Goal: Transaction & Acquisition: Register for event/course

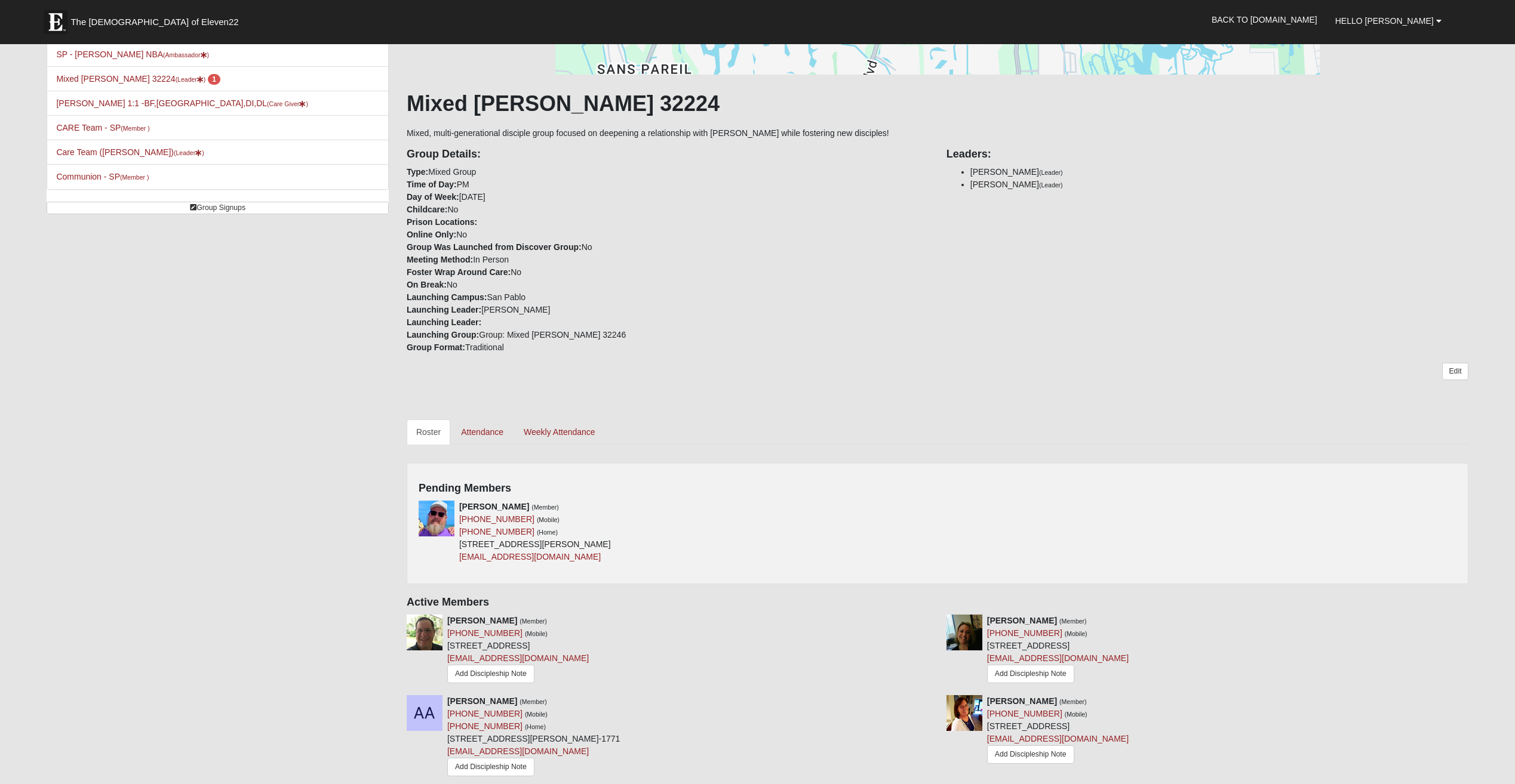
scroll to position [179, 0]
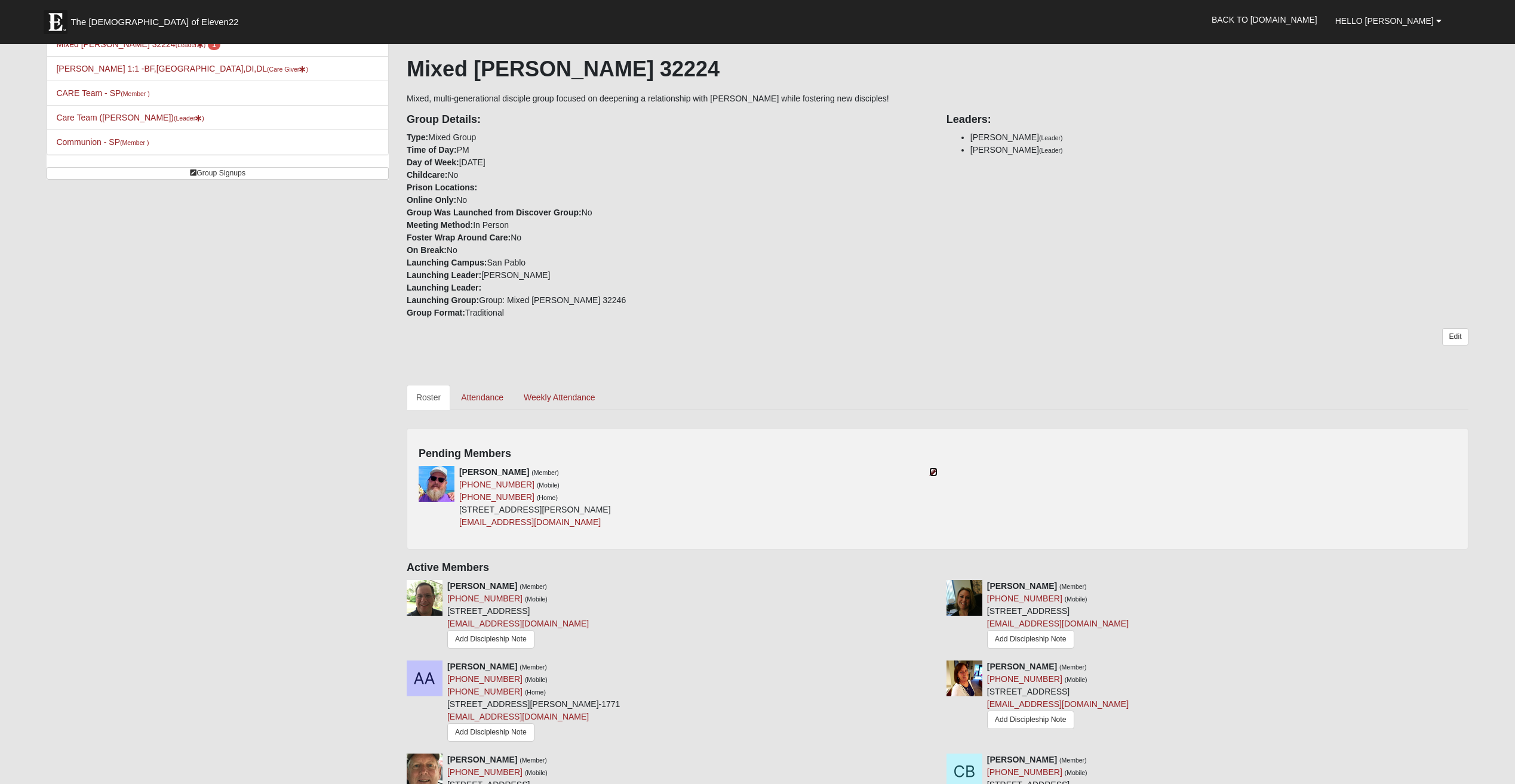
click at [931, 470] on icon at bounding box center [933, 471] width 8 height 8
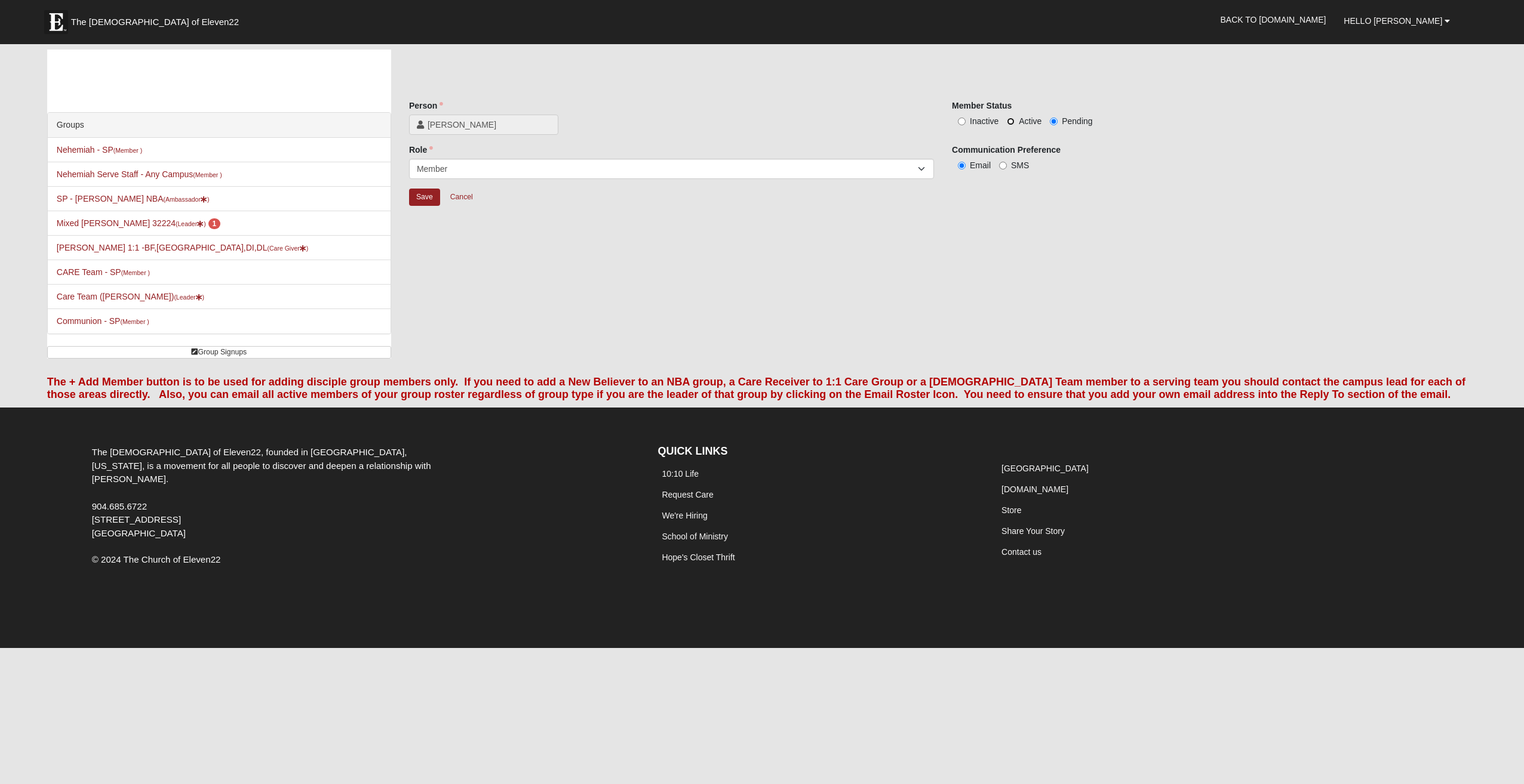
click at [1010, 122] on input "Active" at bounding box center [1010, 121] width 8 height 7
radio input "true"
click at [422, 199] on input "Save" at bounding box center [424, 197] width 31 height 17
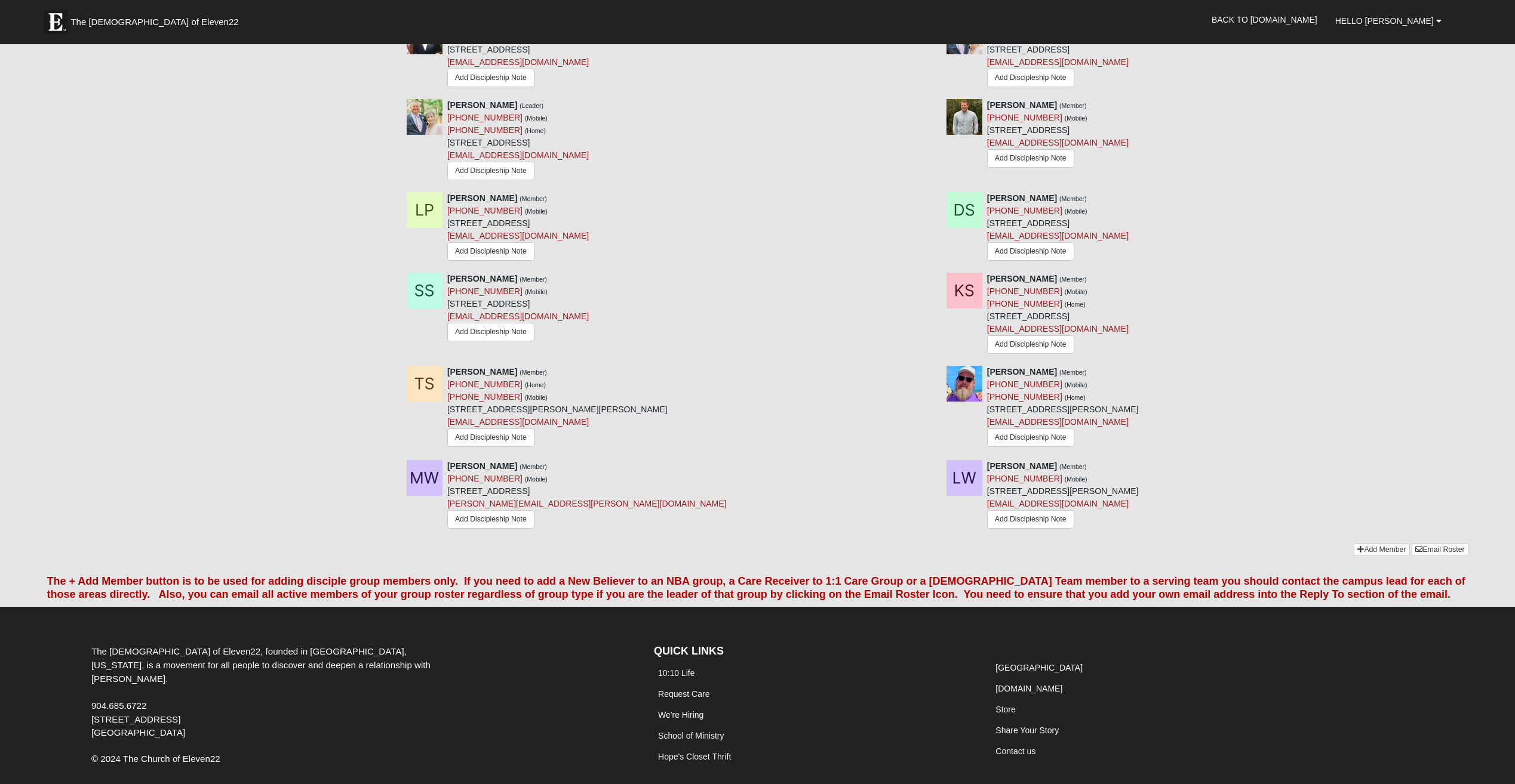
scroll to position [955, 0]
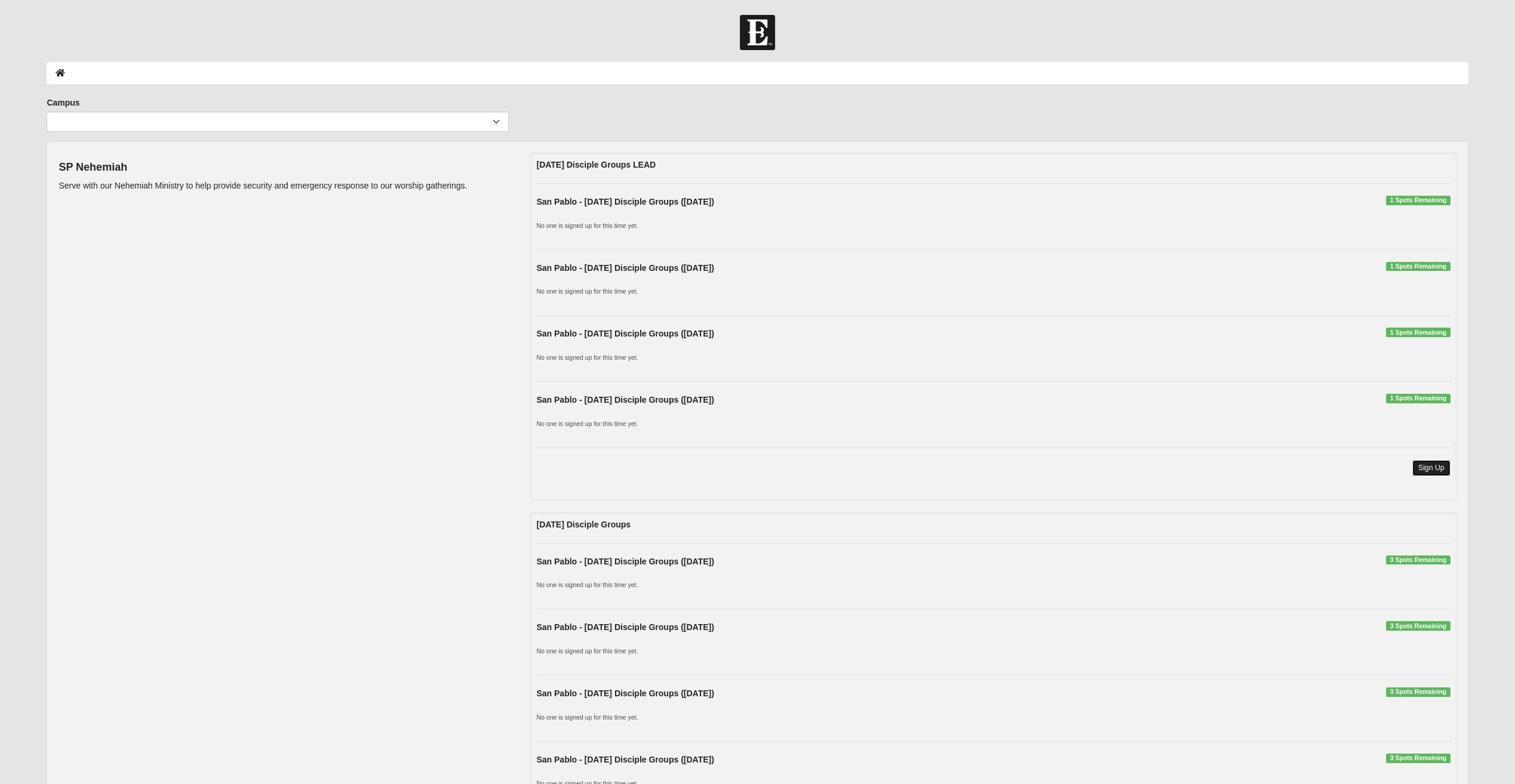
click at [1423, 469] on link "Sign Up" at bounding box center [1431, 468] width 38 height 16
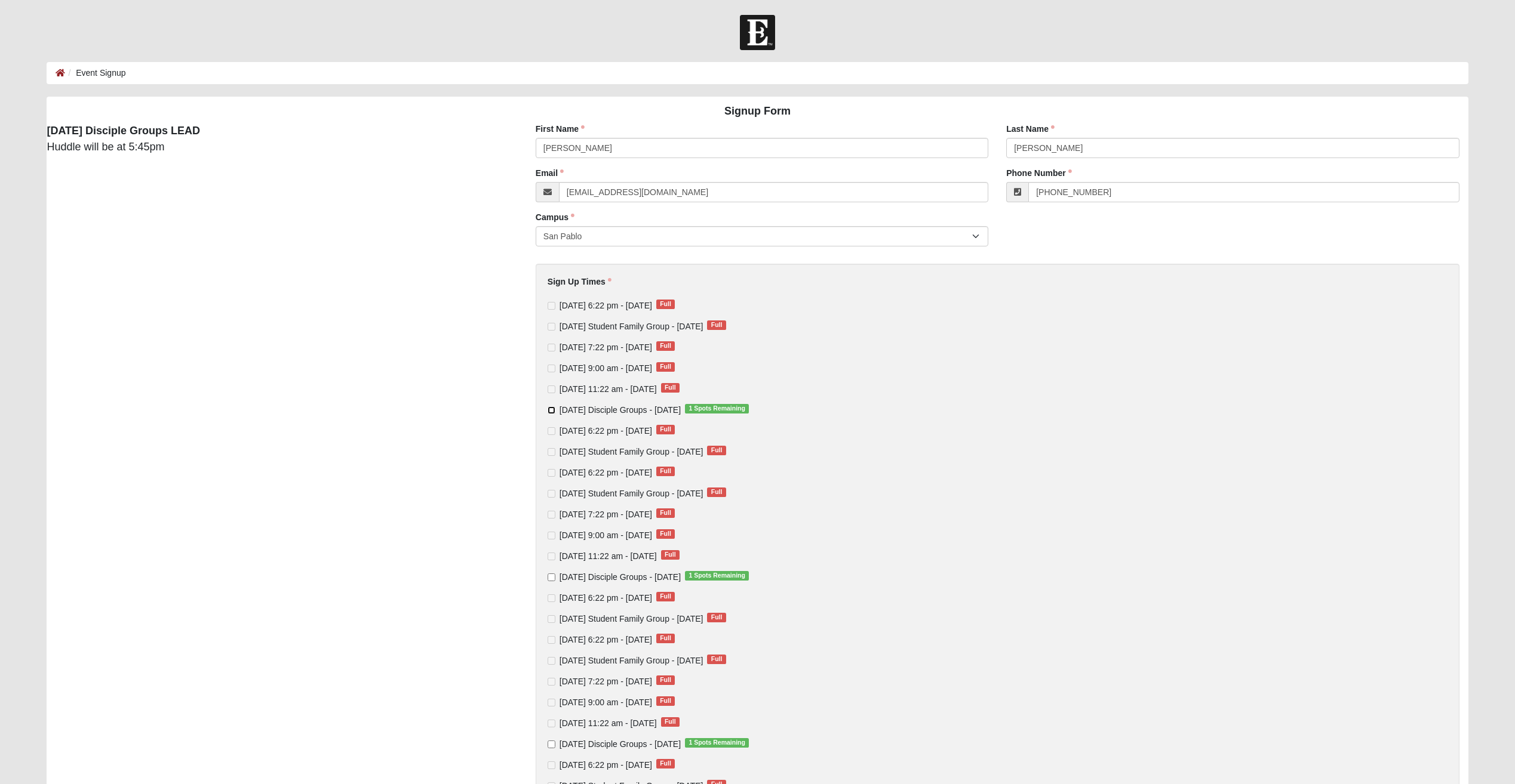
click at [550, 410] on input "Monday Disciple Groups - Oct 13 2025 1 Spots Remaining" at bounding box center [551, 410] width 8 height 7
checkbox input "true"
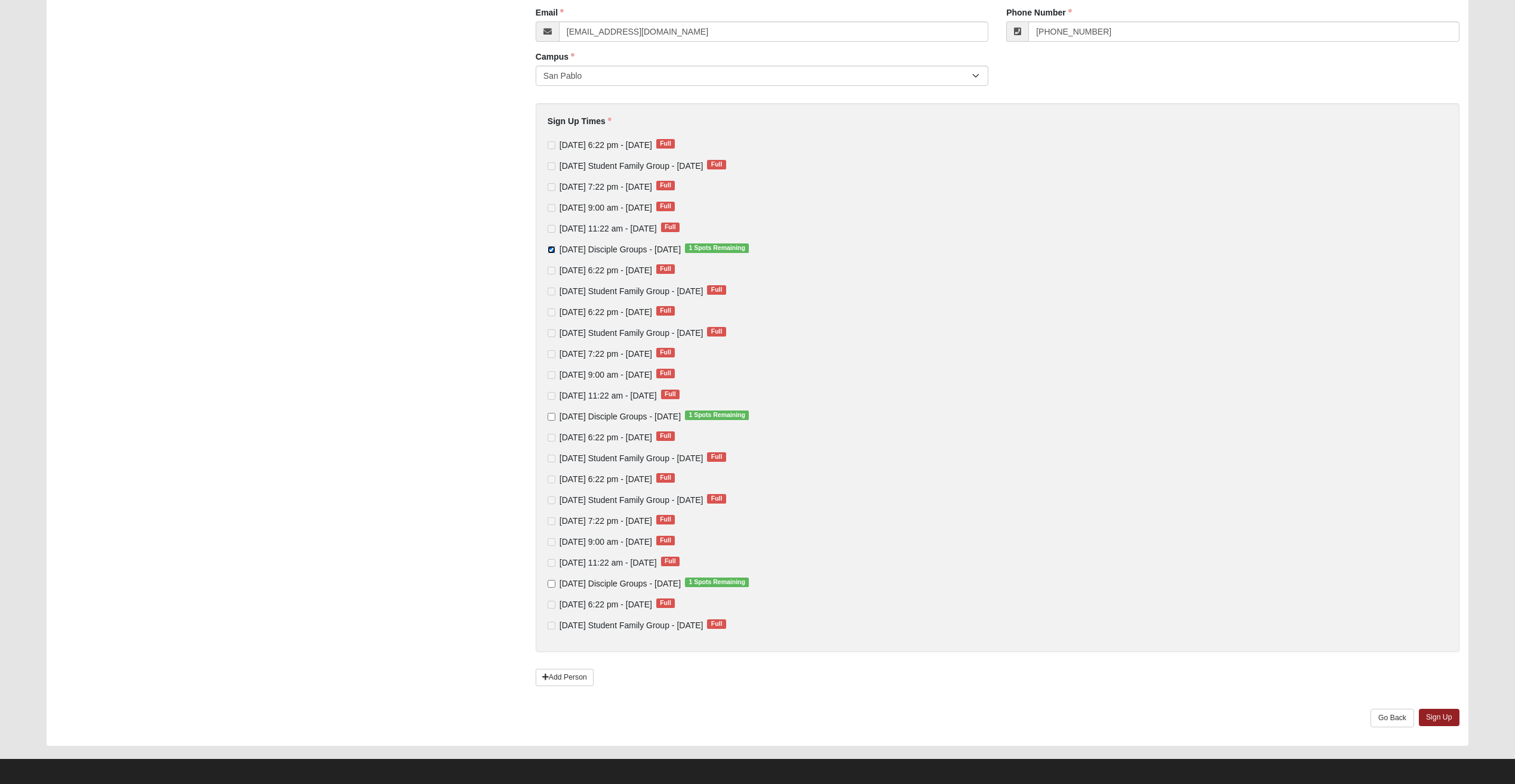
scroll to position [166, 0]
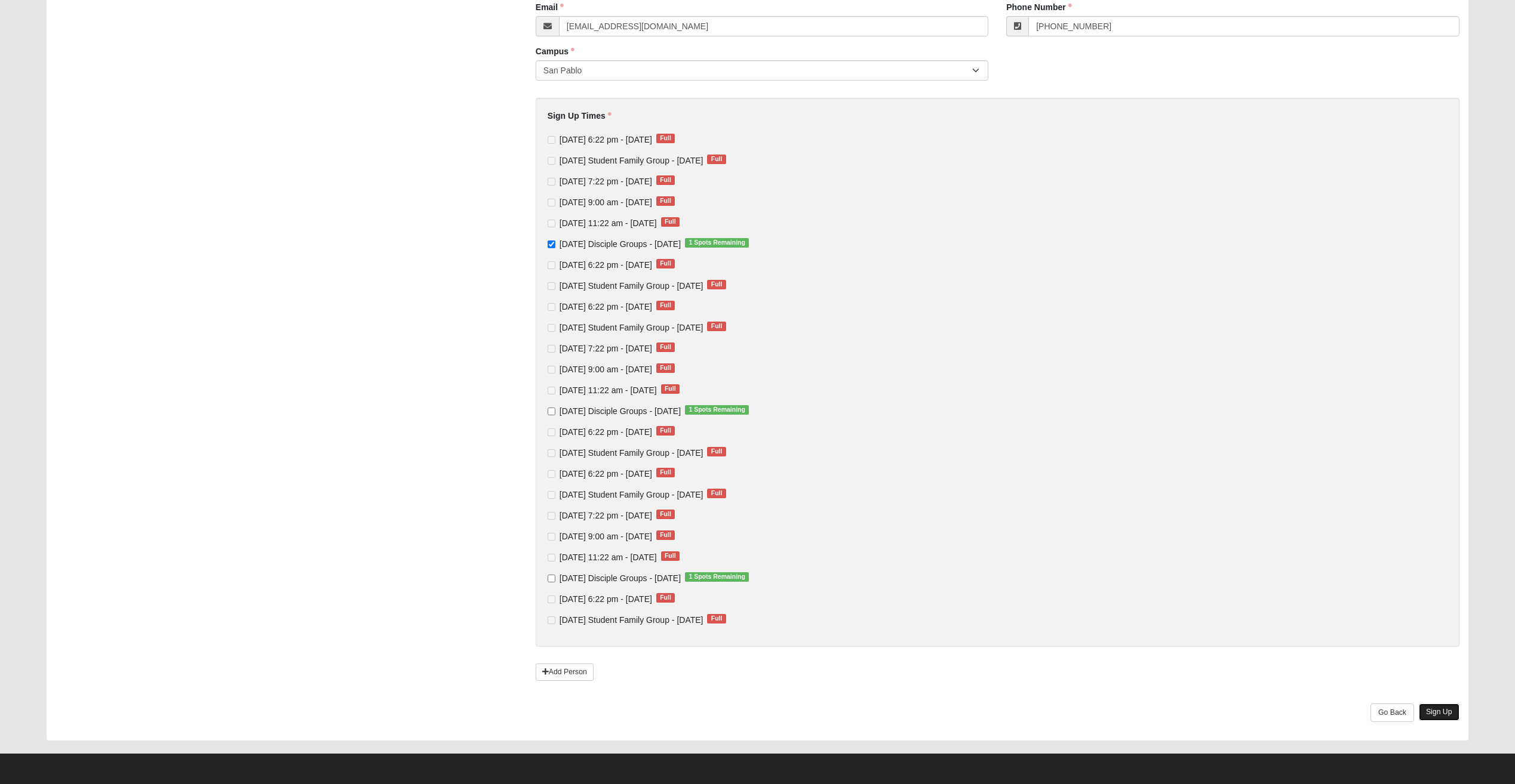
click at [1437, 713] on link "Sign Up" at bounding box center [1439, 712] width 40 height 17
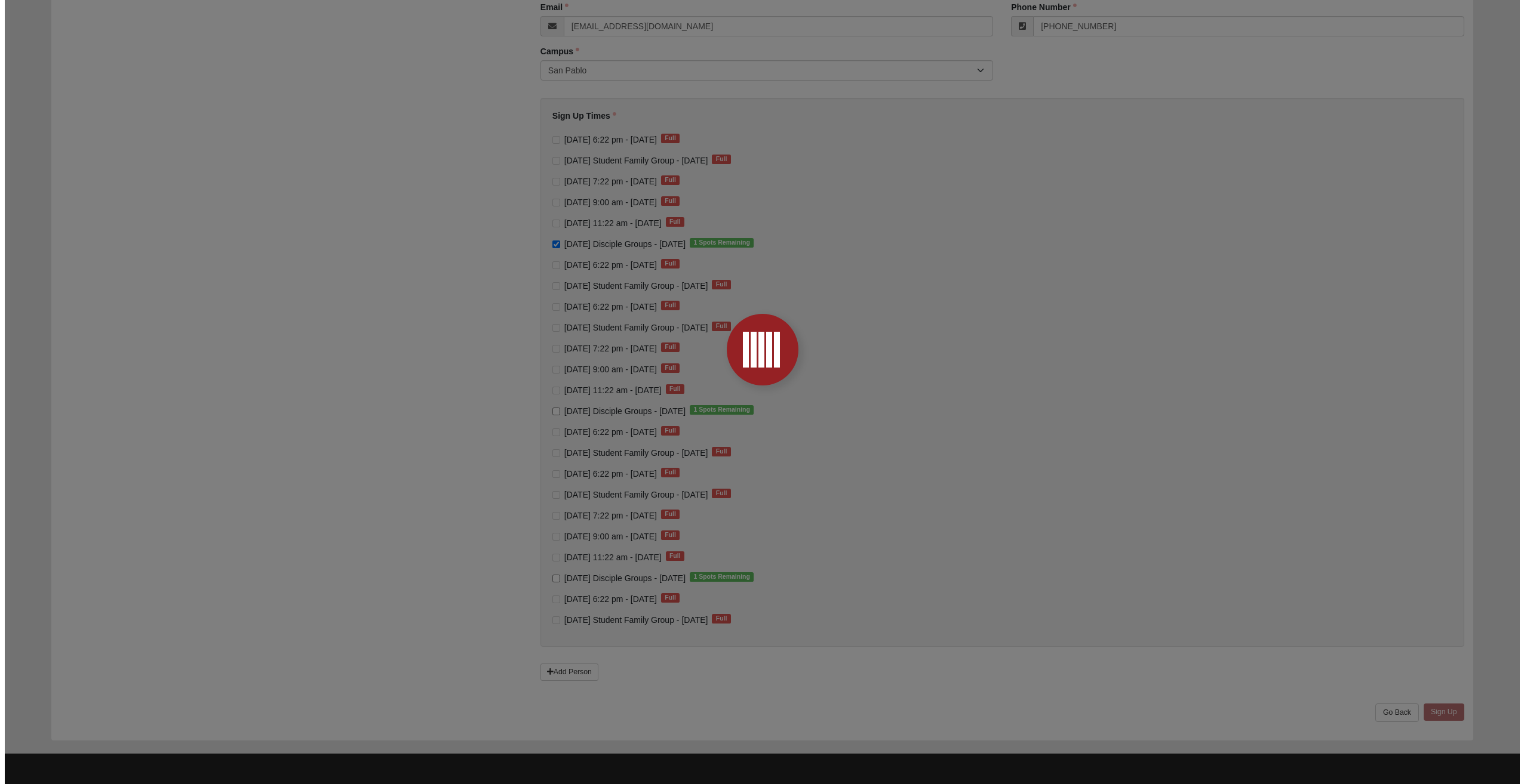
scroll to position [0, 0]
